Goal: Information Seeking & Learning: Learn about a topic

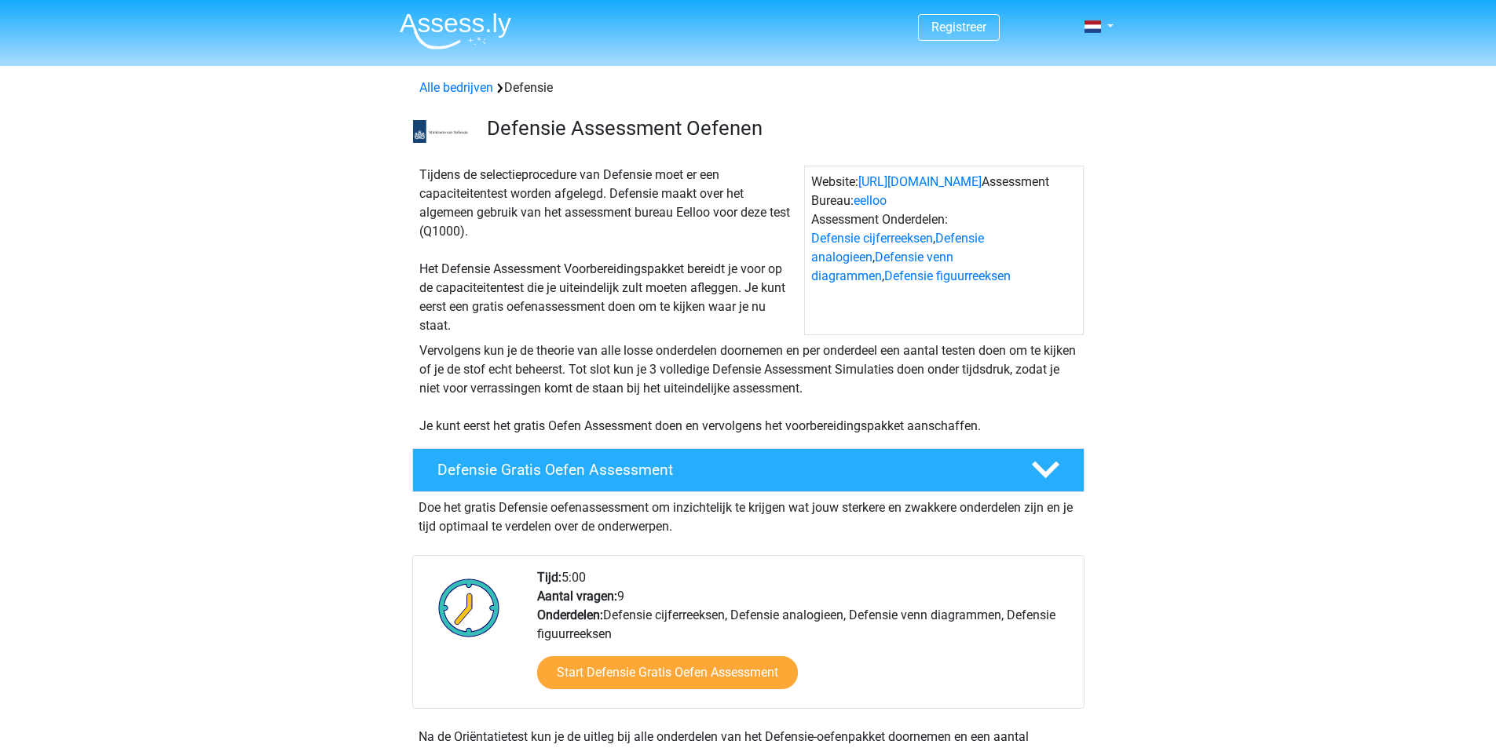
scroll to position [814, 0]
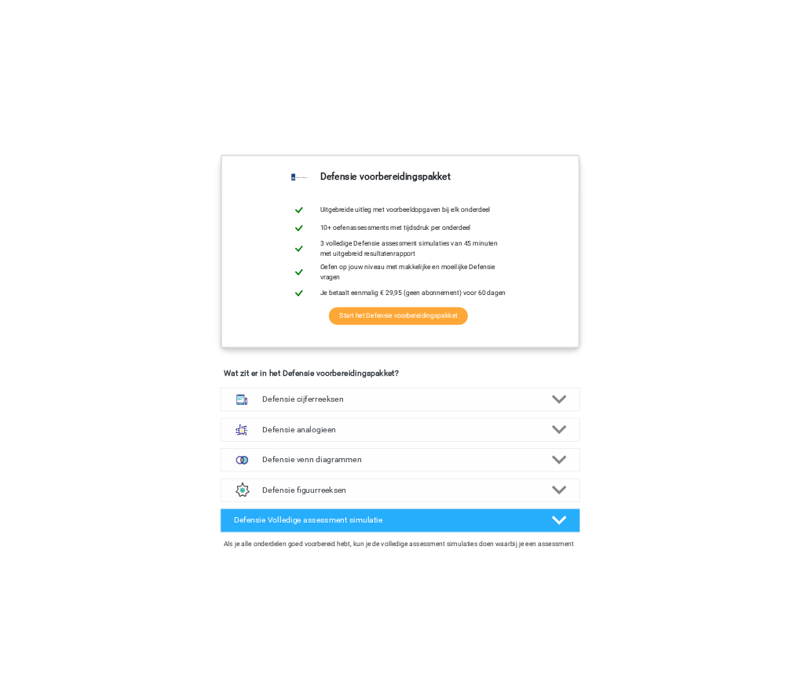
scroll to position [778, 0]
